Goal: Information Seeking & Learning: Find contact information

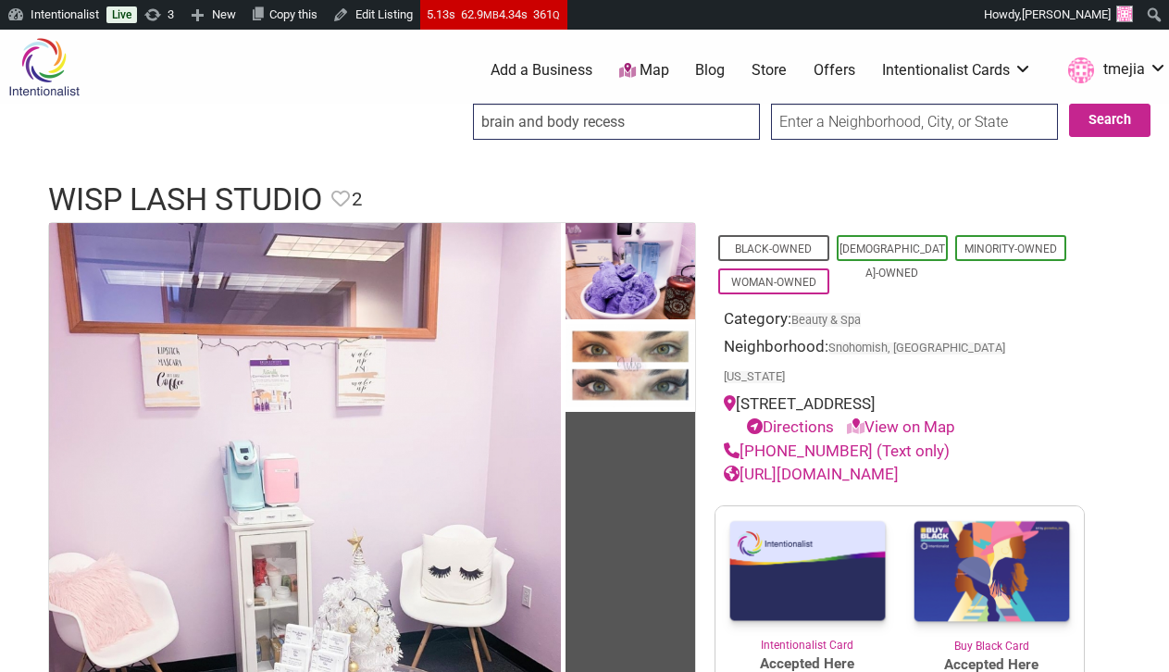
click at [728, 118] on input "brain and body recess" at bounding box center [616, 122] width 287 height 36
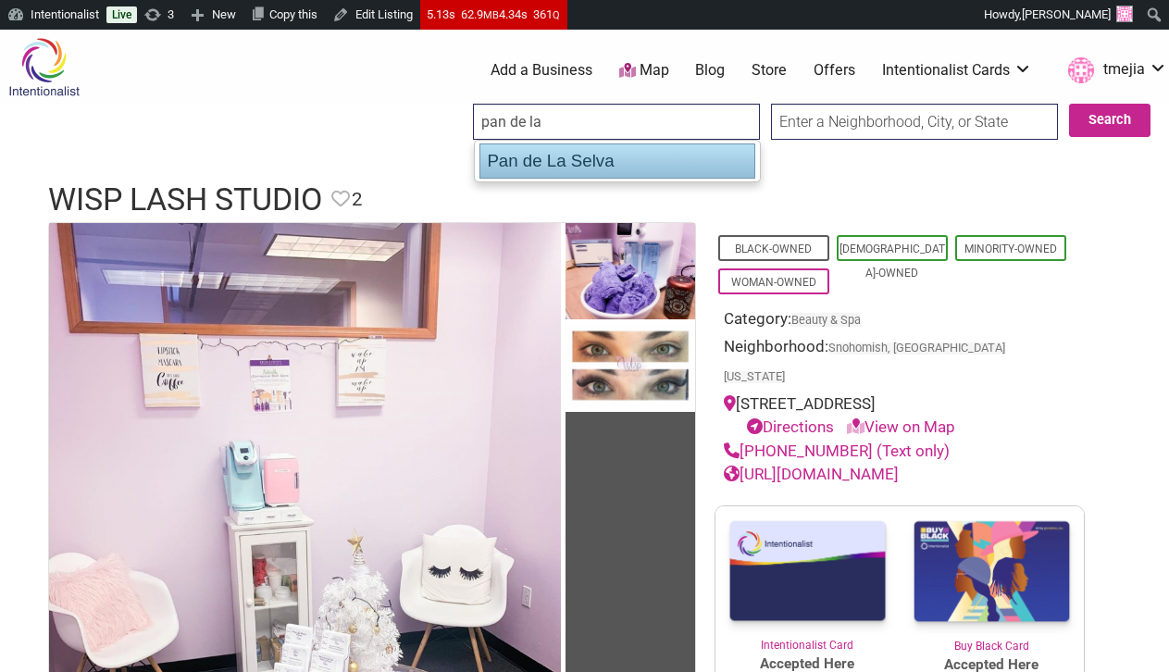
click at [599, 163] on div "Pan de La Selva" at bounding box center [617, 160] width 276 height 35
type input "Pan de La Selva"
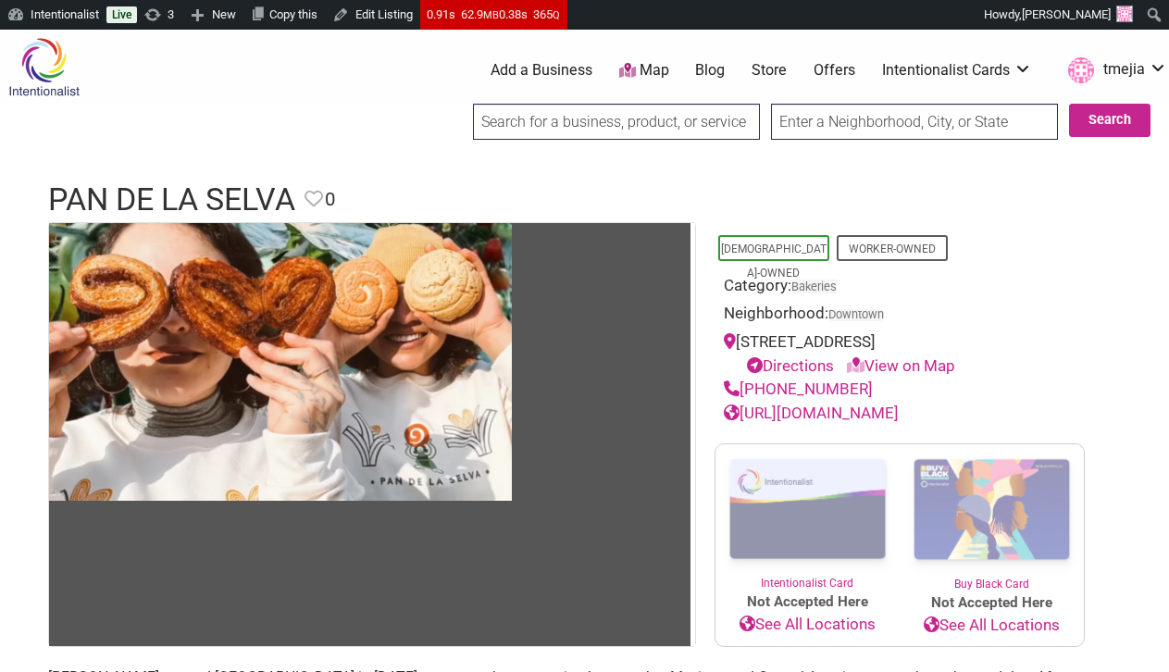
click at [634, 168] on div at bounding box center [584, 161] width 1169 height 19
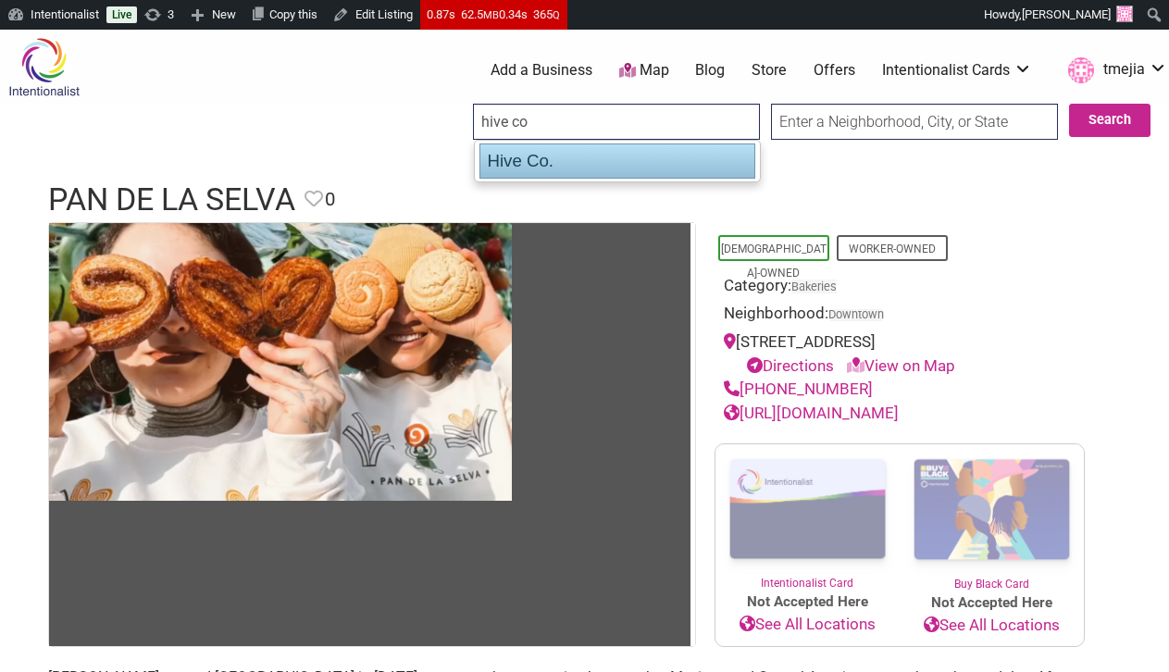
click at [556, 157] on div "Hive Co." at bounding box center [617, 160] width 276 height 35
type input "Hive Co."
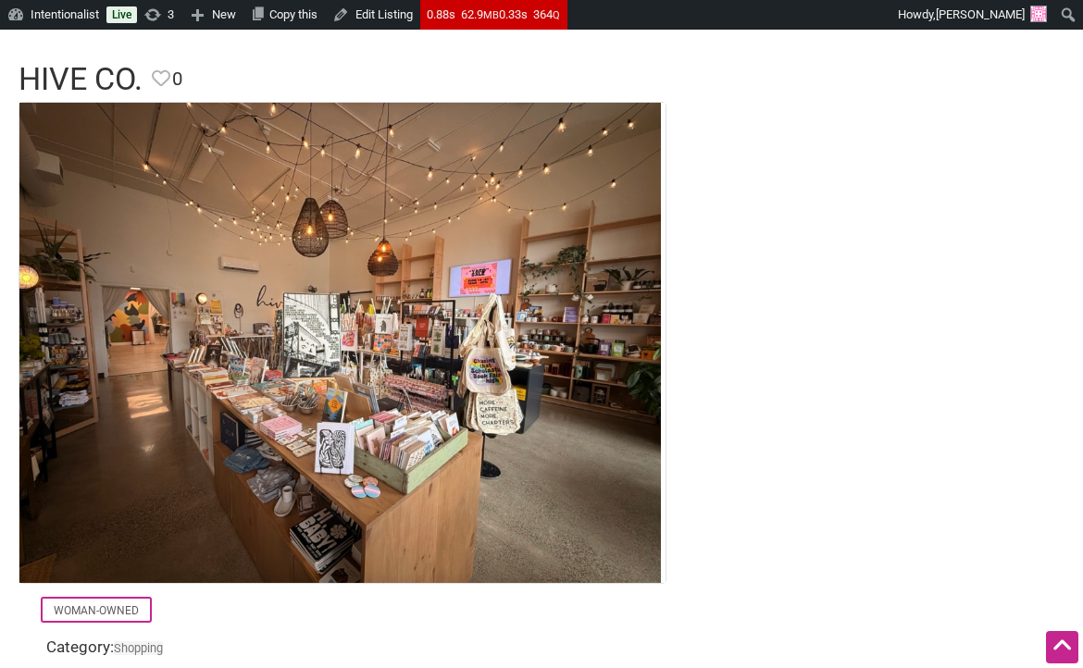
scroll to position [97, 0]
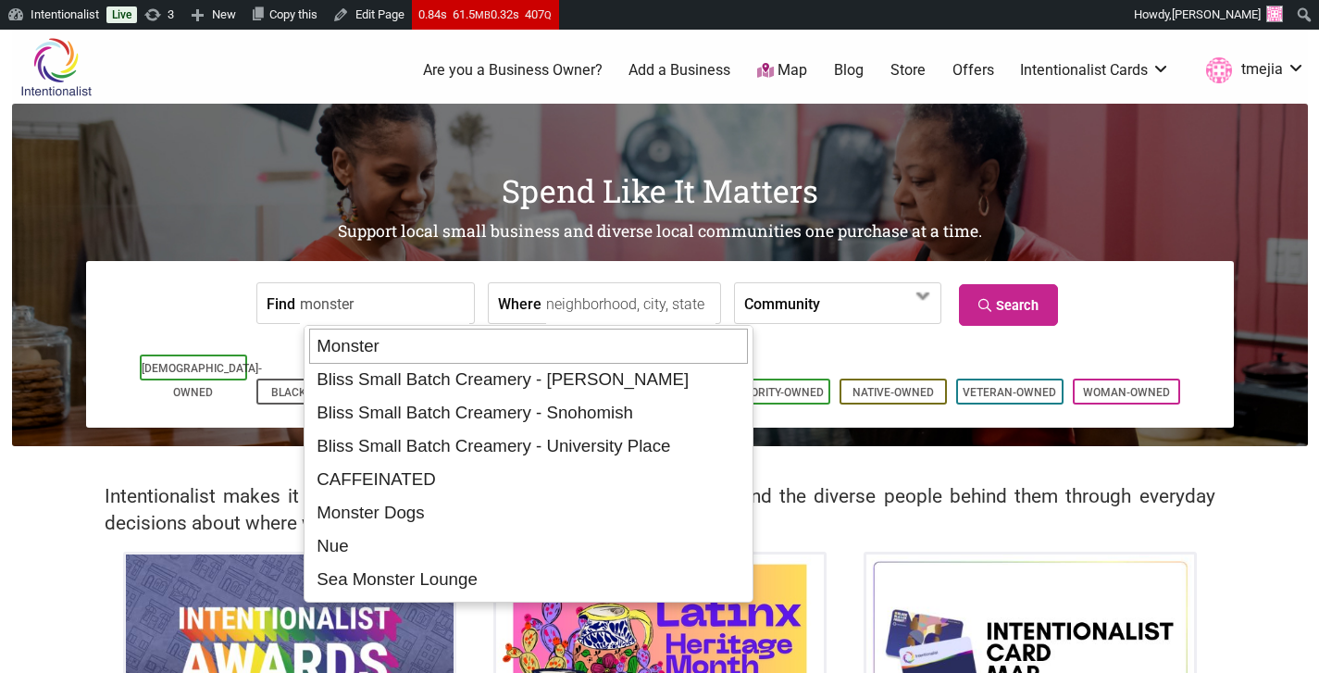
click at [367, 352] on div "Monster" at bounding box center [528, 346] width 439 height 35
type input "Monster"
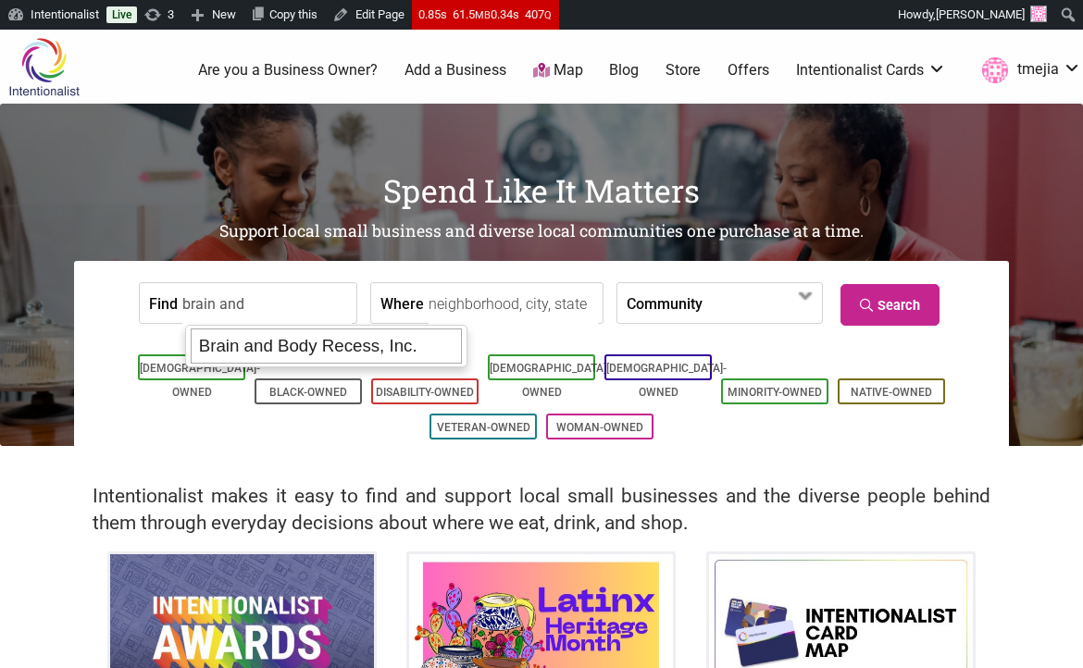
click at [327, 355] on div "Brain and Body Recess, Inc." at bounding box center [326, 346] width 271 height 35
type input "Brain and Body Recess, Inc."
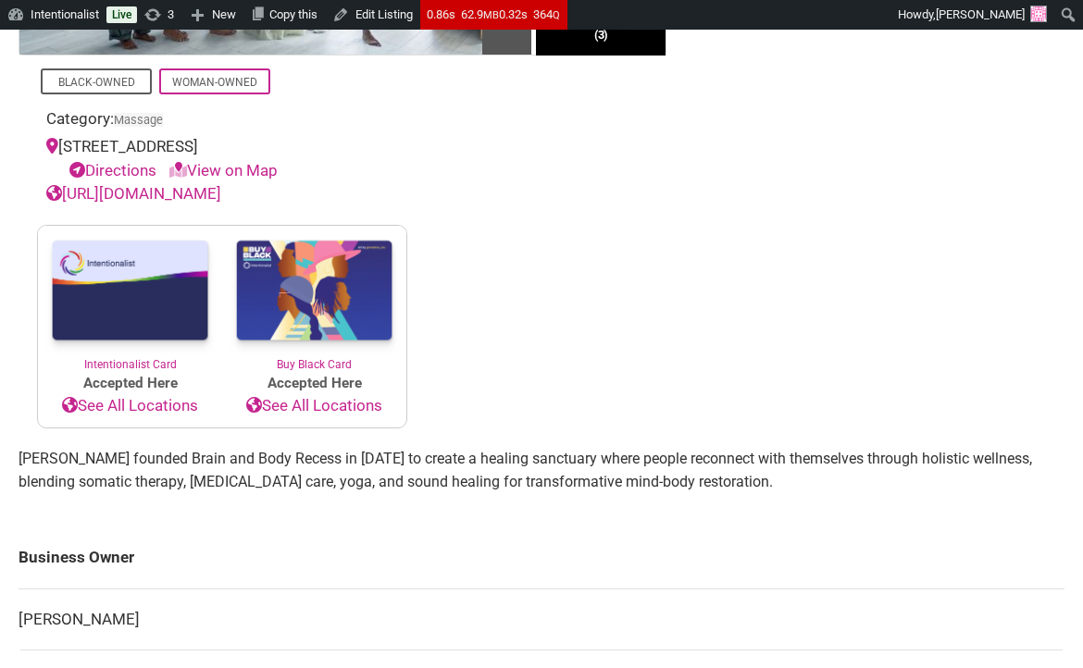
scroll to position [635, 0]
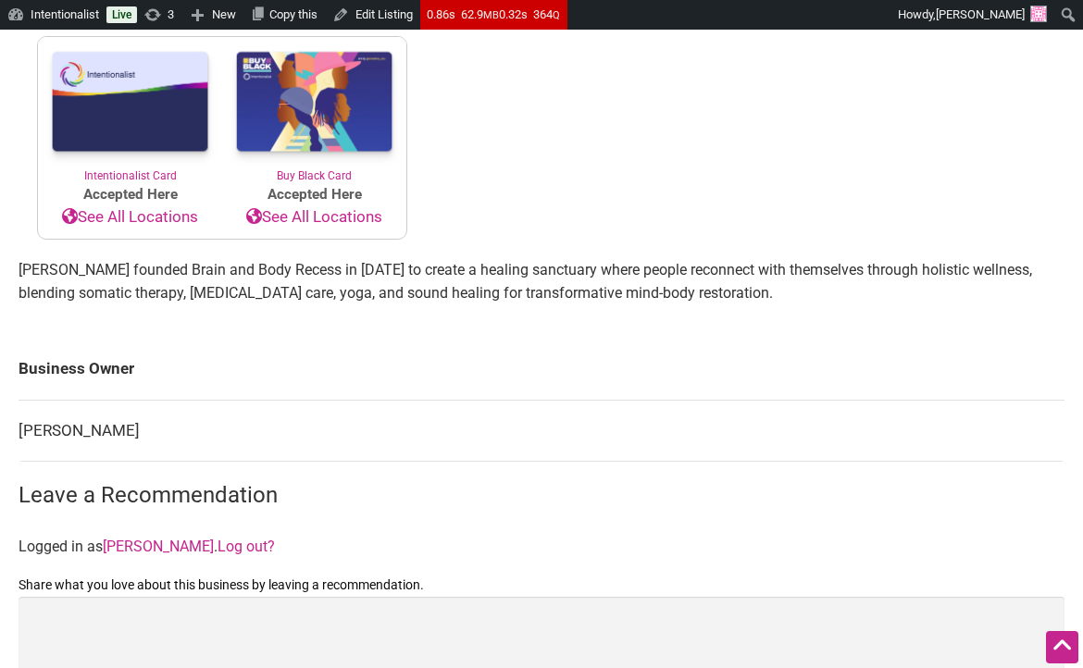
drag, startPoint x: 154, startPoint y: 431, endPoint x: 94, endPoint y: 391, distance: 71.4
click at [26, 434] on td "Parnisia Thomas" at bounding box center [542, 431] width 1046 height 62
click at [113, 441] on td "Parnisia Thomas" at bounding box center [542, 431] width 1046 height 62
drag, startPoint x: 143, startPoint y: 428, endPoint x: 115, endPoint y: 425, distance: 28.9
click at [105, 428] on td "Parnisia Thomas" at bounding box center [542, 431] width 1046 height 62
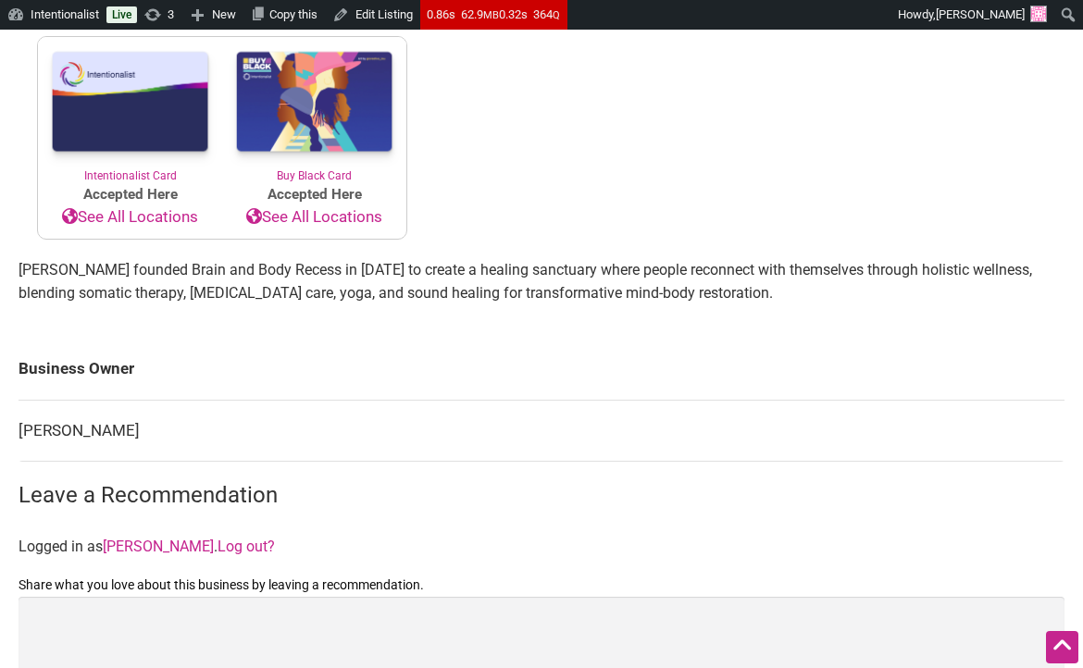
click at [163, 425] on td "Parnisia Thomas" at bounding box center [542, 431] width 1046 height 62
drag, startPoint x: 155, startPoint y: 428, endPoint x: 20, endPoint y: 428, distance: 134.2
click at [20, 428] on td "Parnisia Thomas" at bounding box center [542, 431] width 1046 height 62
copy td "Parnisia Thomas"
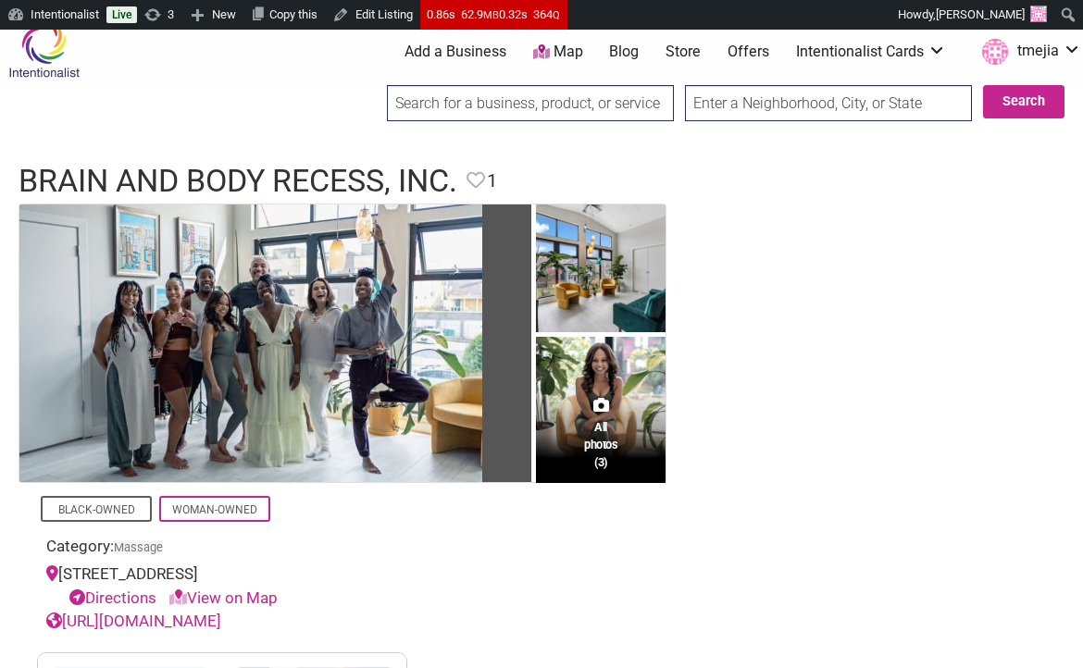
scroll to position [0, 0]
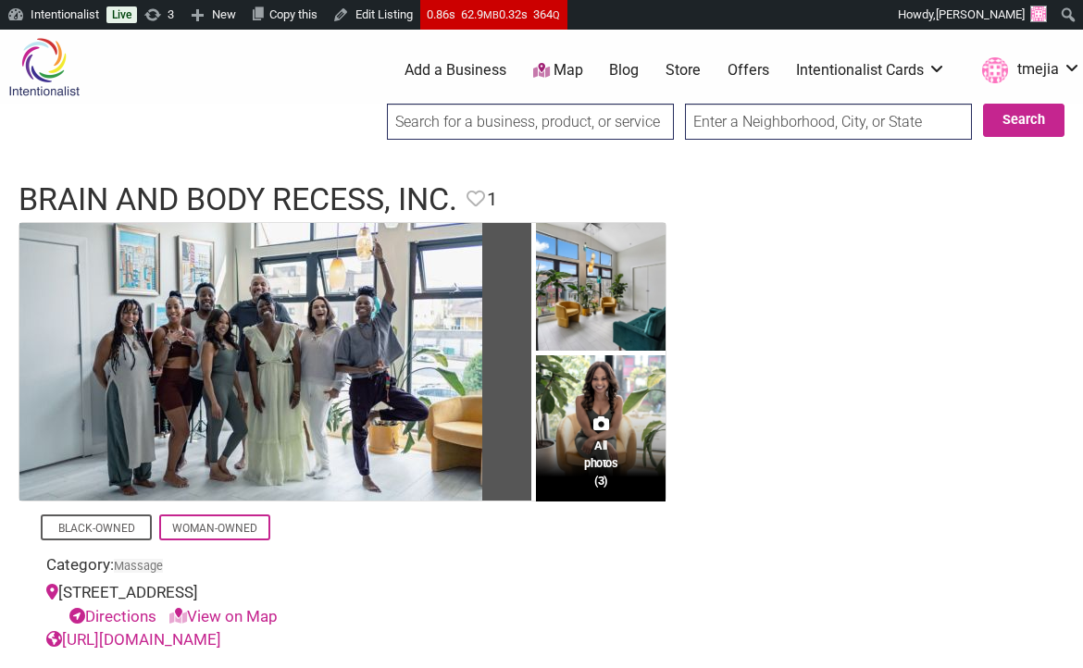
click at [461, 117] on input "search" at bounding box center [530, 122] width 287 height 36
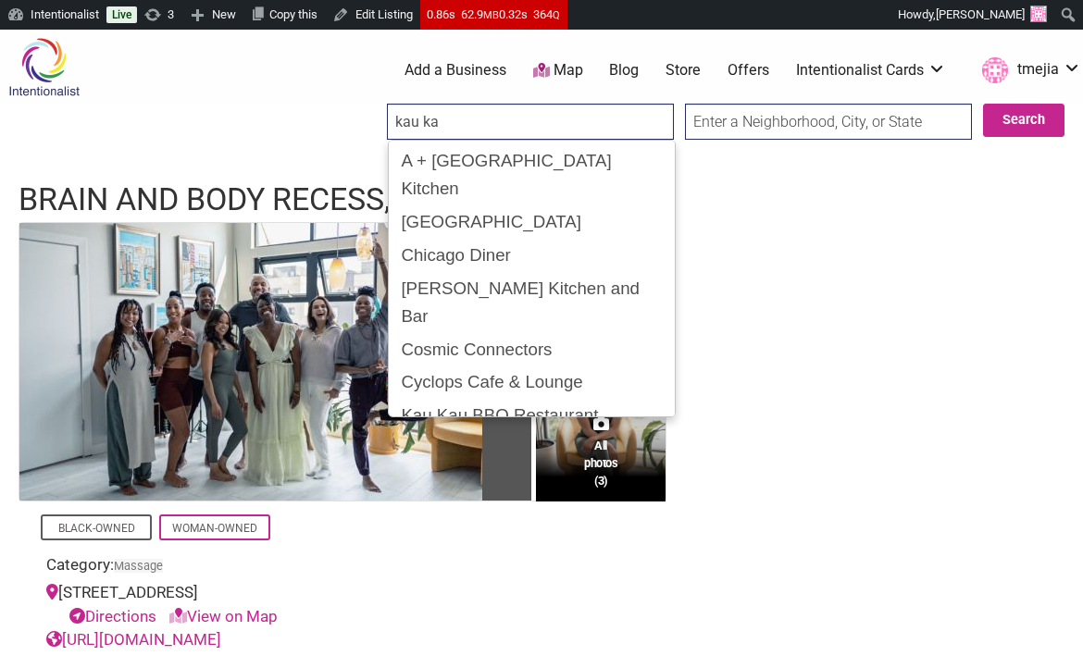
type input "kau kau"
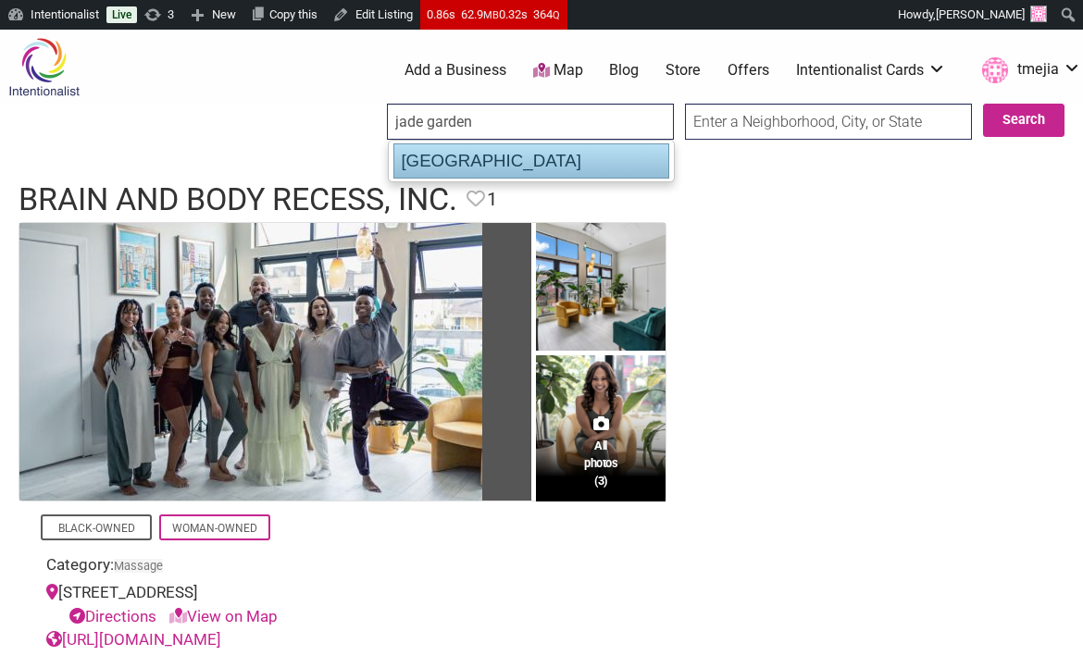
click at [463, 162] on div "Jade Garden Restaurant" at bounding box center [531, 160] width 276 height 35
type input "Jade Garden Restaurant"
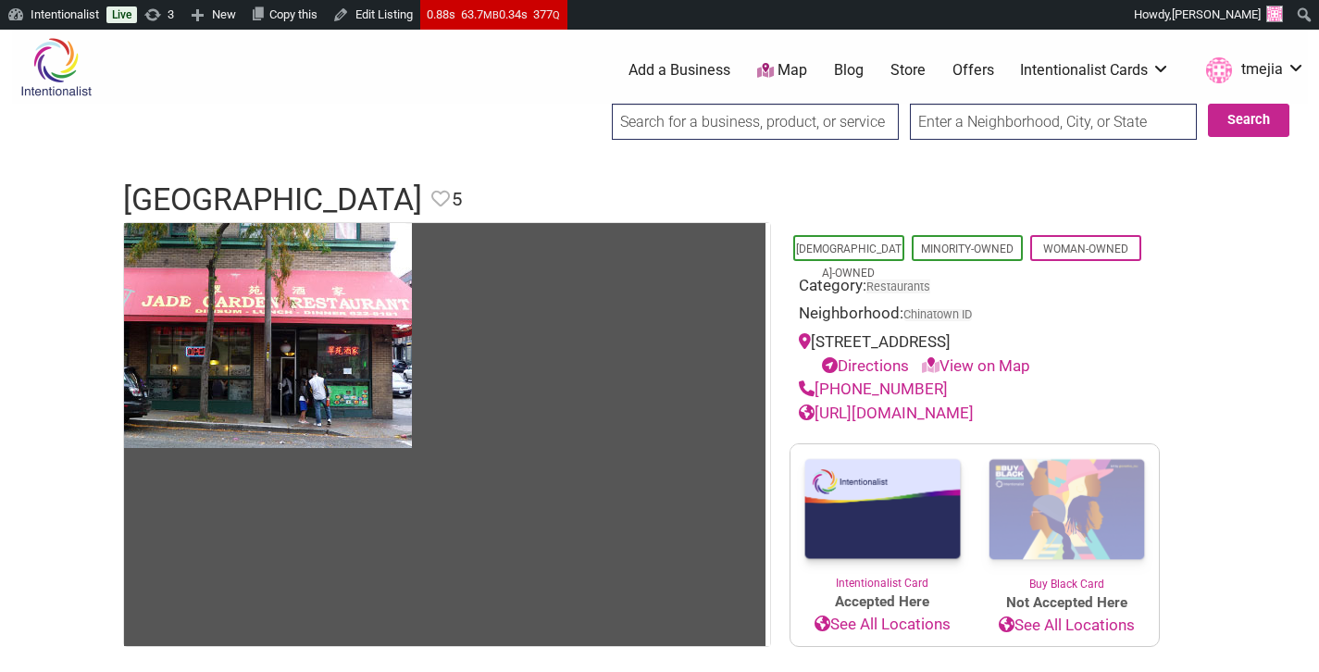
click at [933, 405] on link "https://jadegardensea.com/" at bounding box center [886, 412] width 175 height 19
drag, startPoint x: 915, startPoint y: 386, endPoint x: 824, endPoint y: 386, distance: 91.6
click at [818, 391] on div "(206) 622-8181" at bounding box center [975, 390] width 352 height 24
copy link "(206) 622-8181"
drag, startPoint x: 1030, startPoint y: 342, endPoint x: 832, endPoint y: 342, distance: 198.0
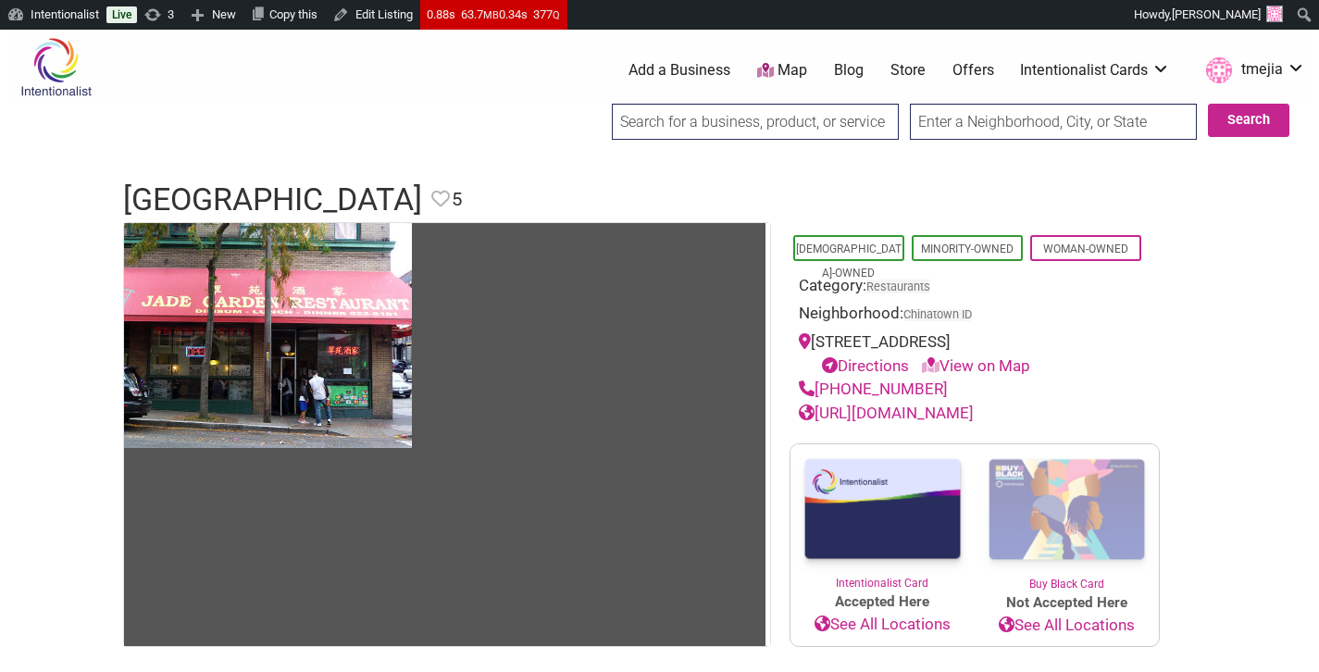
click at [815, 349] on div "424 7th Ave S, Seattle, WA 98104 Directions View on Map" at bounding box center [975, 353] width 352 height 47
copy div "424 7th Ave S, Seattle, WA 98104"
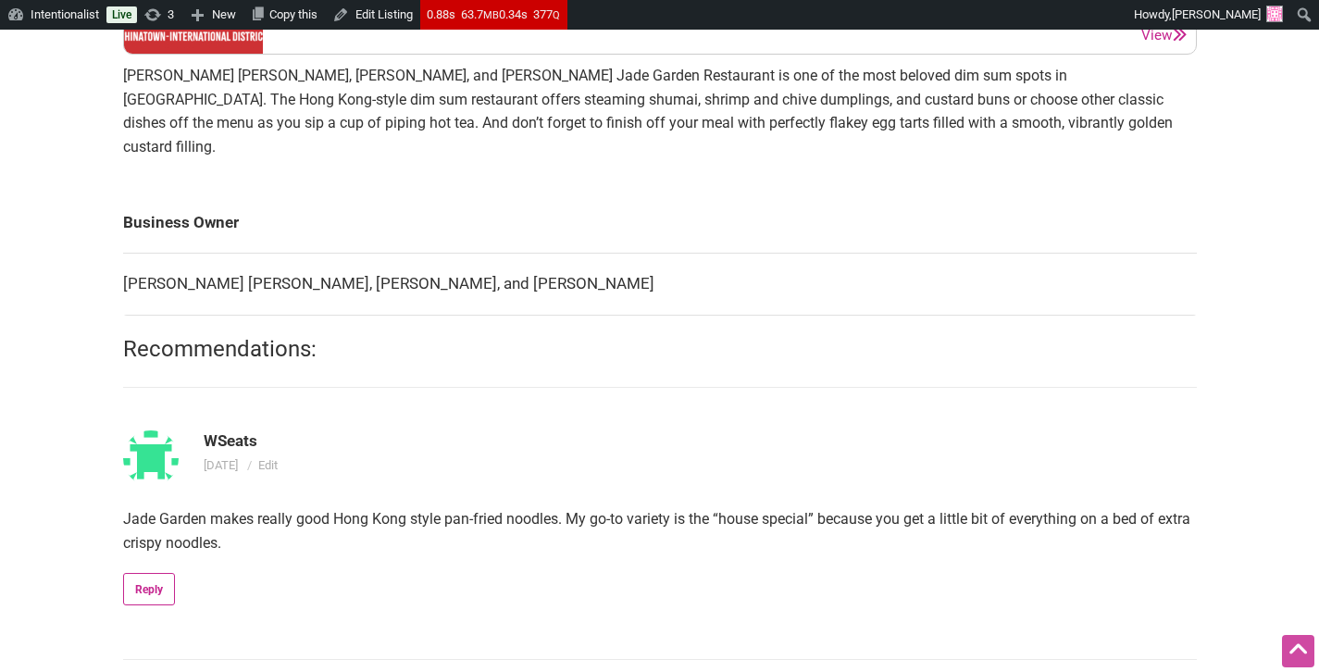
scroll to position [772, 0]
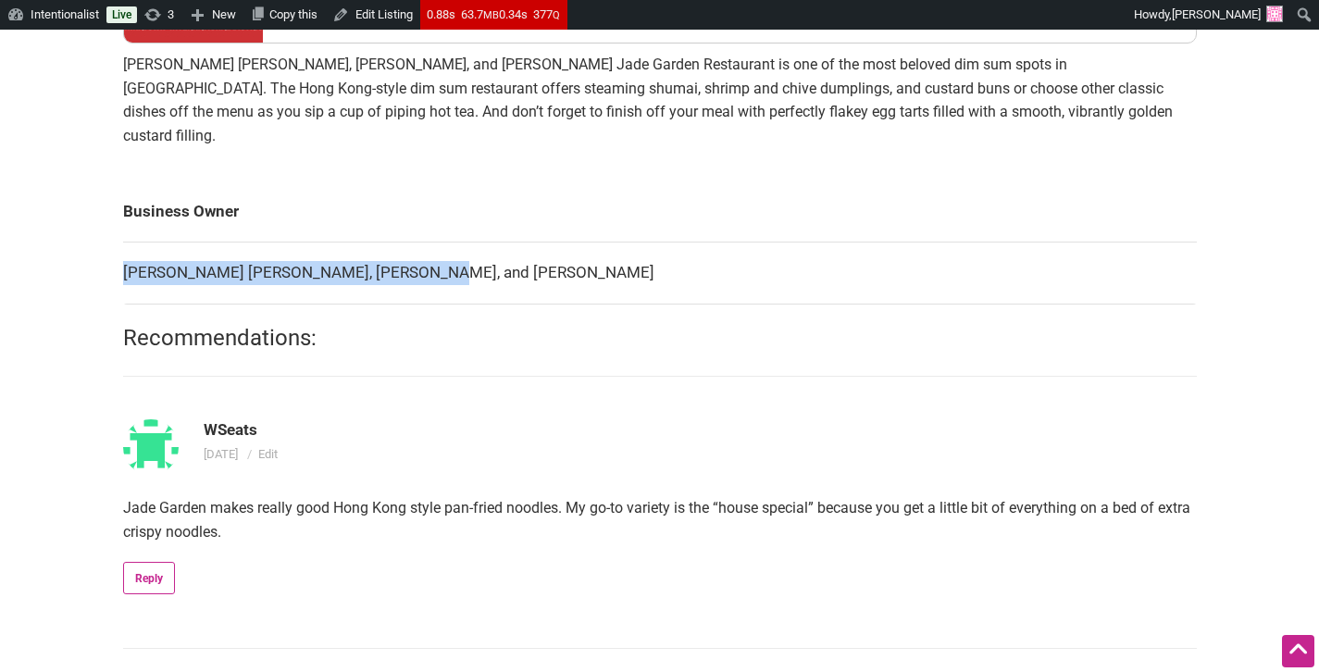
drag, startPoint x: 440, startPoint y: 252, endPoint x: 124, endPoint y: 249, distance: 316.5
click at [124, 249] on td "Chi Leong Chan, Mei Guan, and Eric Chan" at bounding box center [659, 273] width 1073 height 62
copy td "Chi Leong Chan, Mei Guan, and Eric Chan"
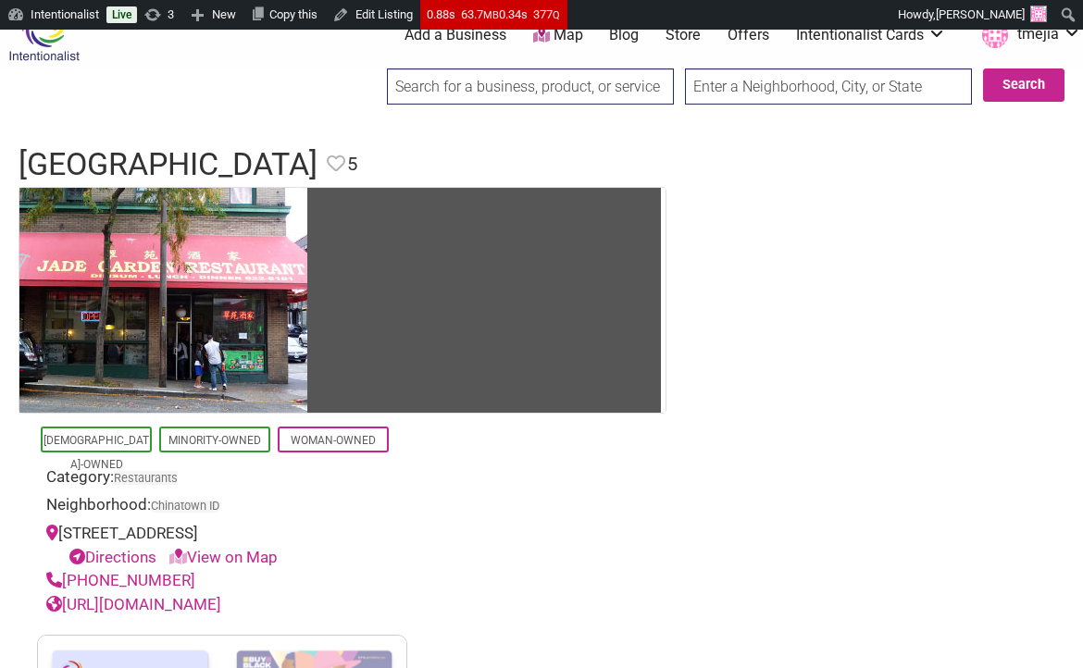
scroll to position [0, 0]
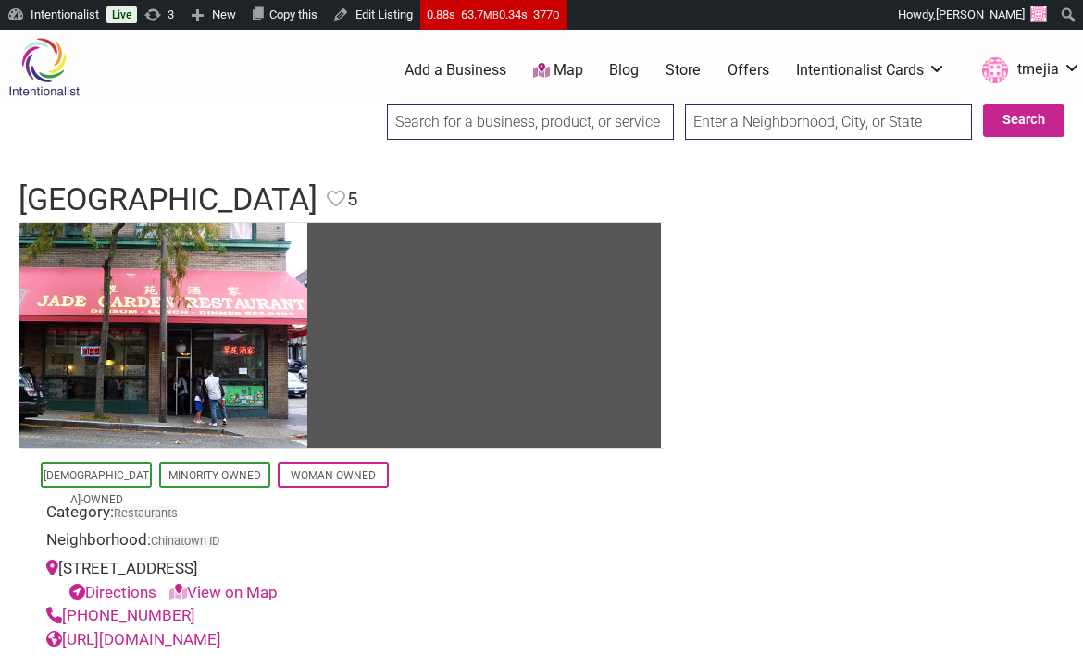
click at [504, 103] on div "0 Add a Business Map Blog Store Offers Intentionalist Cards Buy Black Card Inte…" at bounding box center [621, 70] width 945 height 74
drag, startPoint x: 503, startPoint y: 113, endPoint x: 515, endPoint y: 119, distance: 12.9
click at [503, 113] on input "search" at bounding box center [530, 122] width 287 height 36
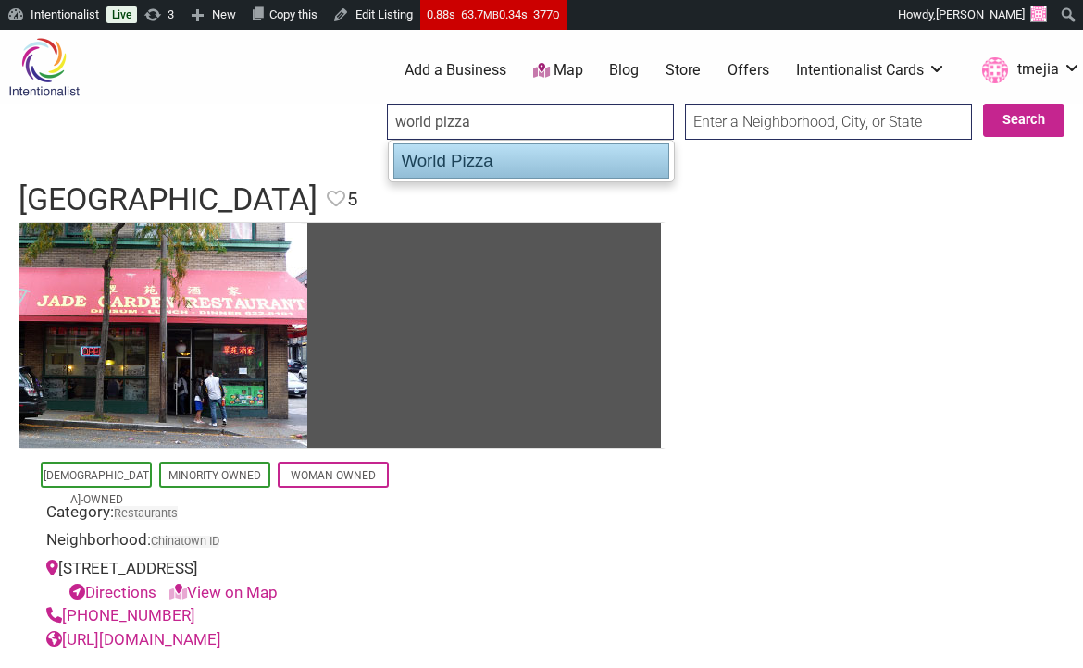
click at [486, 169] on div "World Pizza" at bounding box center [531, 160] width 276 height 35
type input "World Pizza"
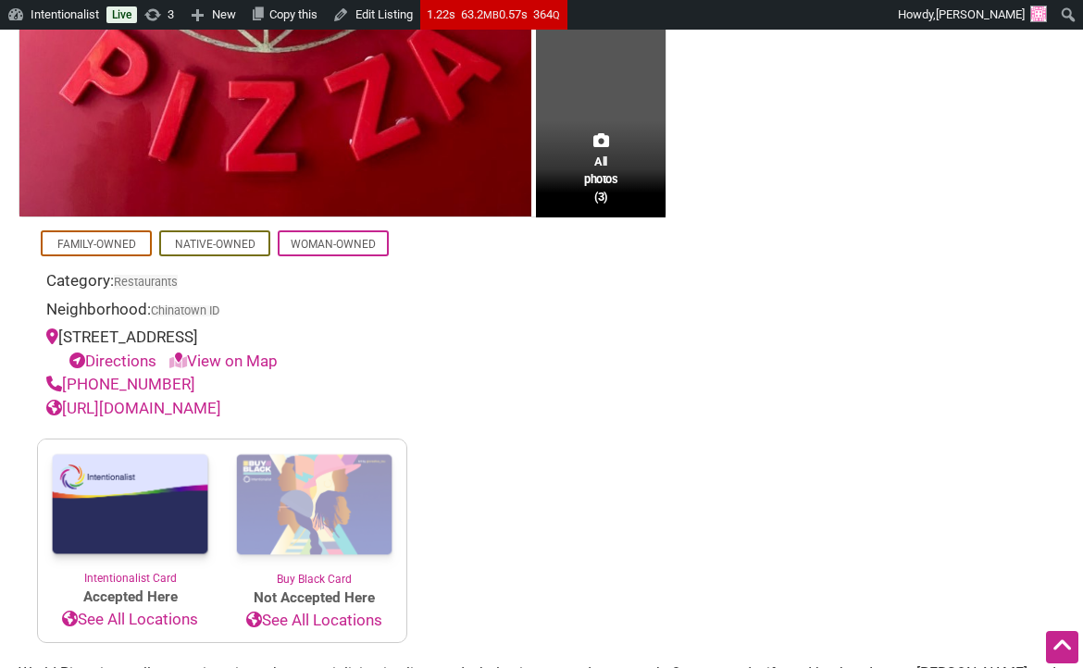
scroll to position [580, 0]
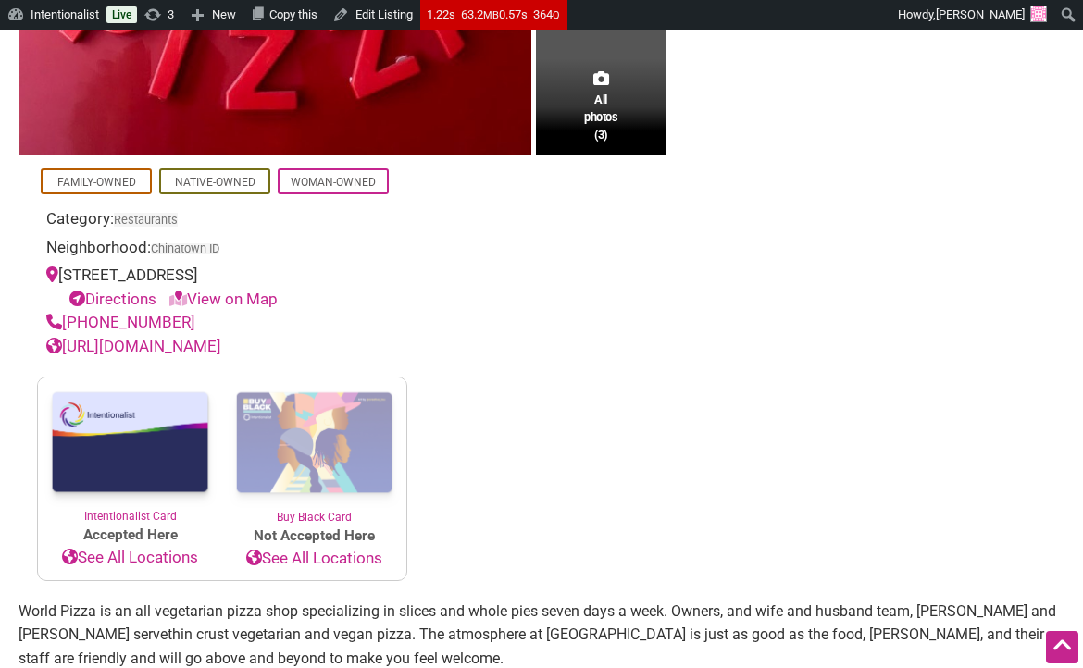
click at [203, 354] on link "[URL][DOMAIN_NAME]" at bounding box center [133, 346] width 175 height 19
drag, startPoint x: 182, startPoint y: 329, endPoint x: 65, endPoint y: 332, distance: 117.6
click at [65, 332] on div "[PHONE_NUMBER]" at bounding box center [222, 323] width 352 height 24
copy link "[PHONE_NUMBER]"
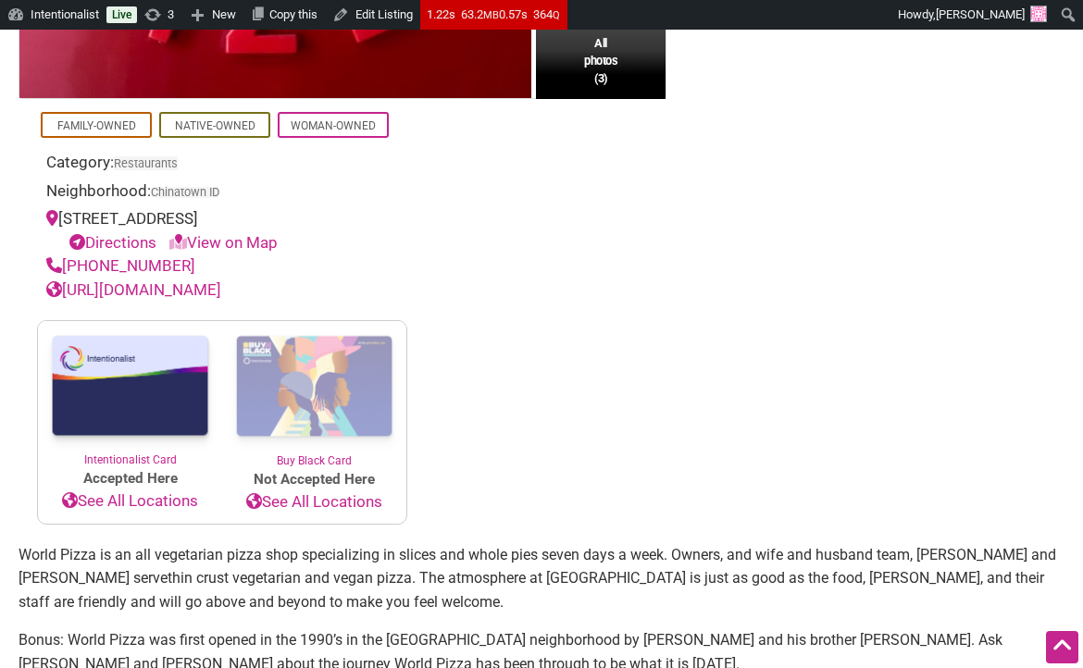
scroll to position [749, 0]
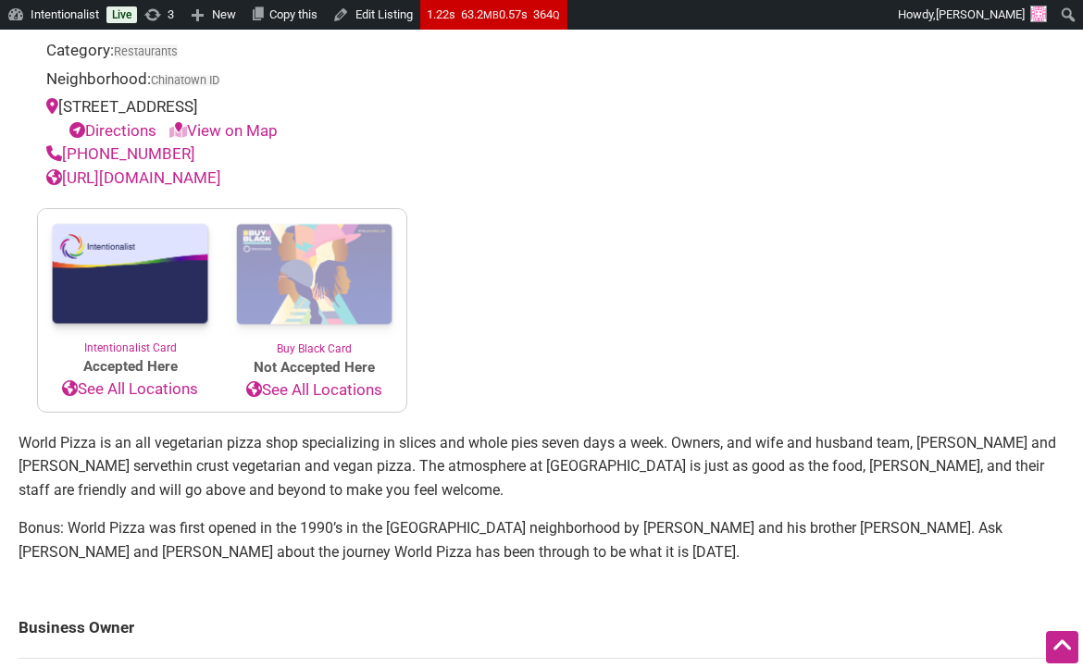
drag, startPoint x: 171, startPoint y: 97, endPoint x: 155, endPoint y: 64, distance: 36.8
click at [63, 103] on div "[STREET_ADDRESS] Directions View on Map" at bounding box center [222, 118] width 352 height 47
copy div "[STREET_ADDRESS]"
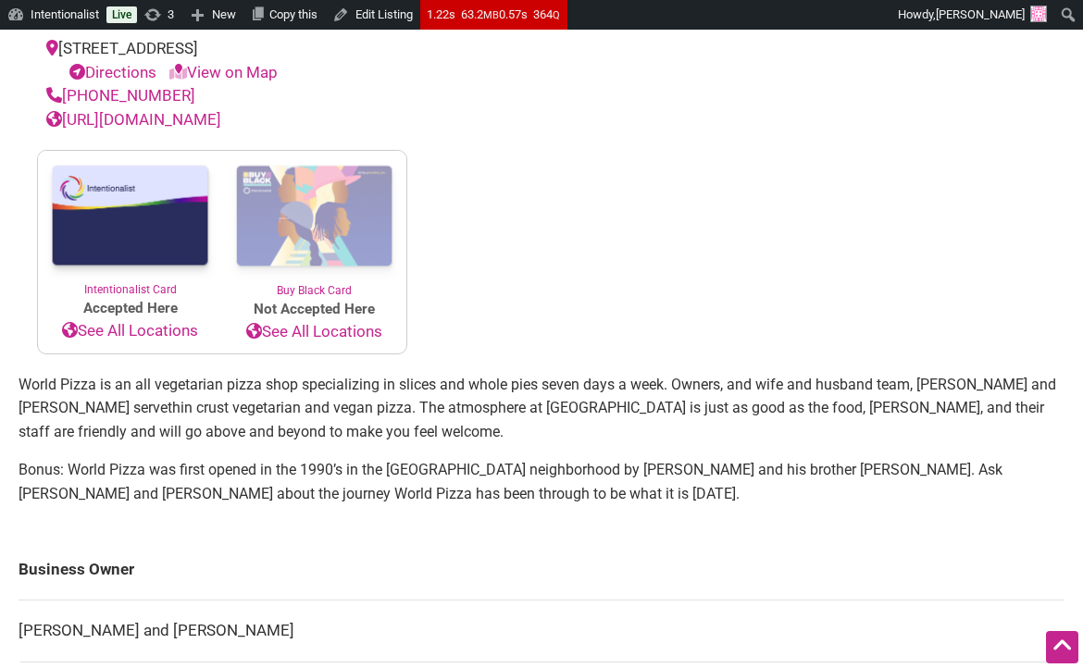
scroll to position [985, 0]
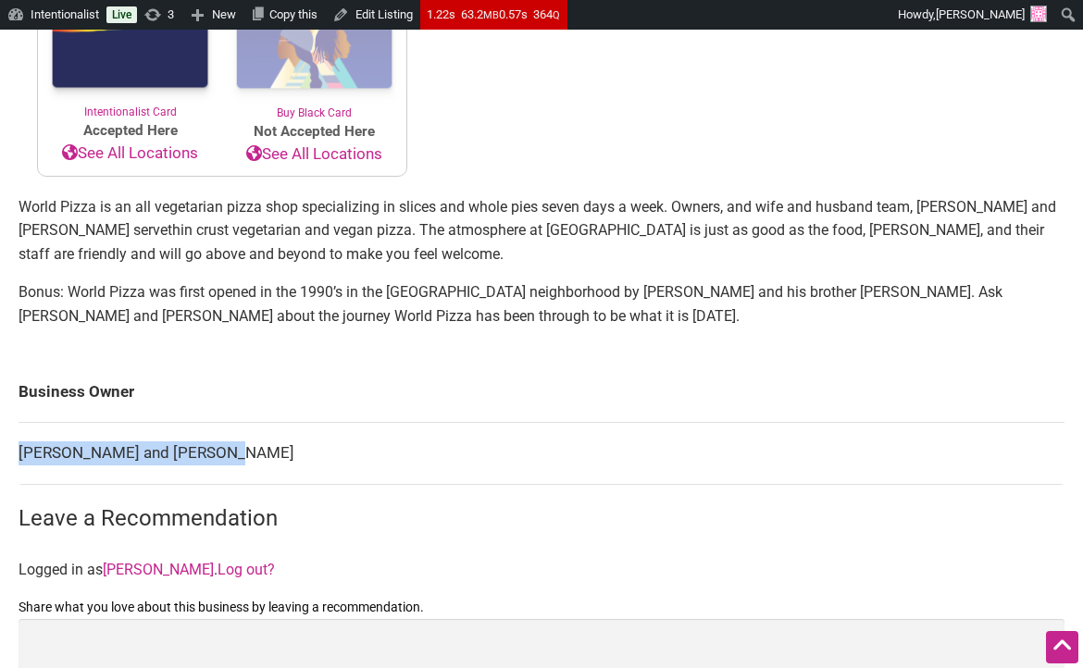
drag, startPoint x: 243, startPoint y: 453, endPoint x: 19, endPoint y: 453, distance: 224.9
click at [19, 453] on td "[PERSON_NAME] and [PERSON_NAME]" at bounding box center [542, 454] width 1046 height 62
copy td "[PERSON_NAME] and [PERSON_NAME]"
